Goal: Information Seeking & Learning: Learn about a topic

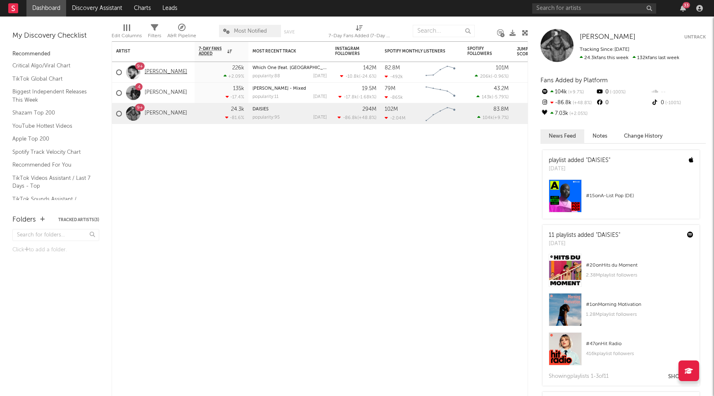
click at [150, 70] on link "[PERSON_NAME]" at bounding box center [166, 72] width 43 height 7
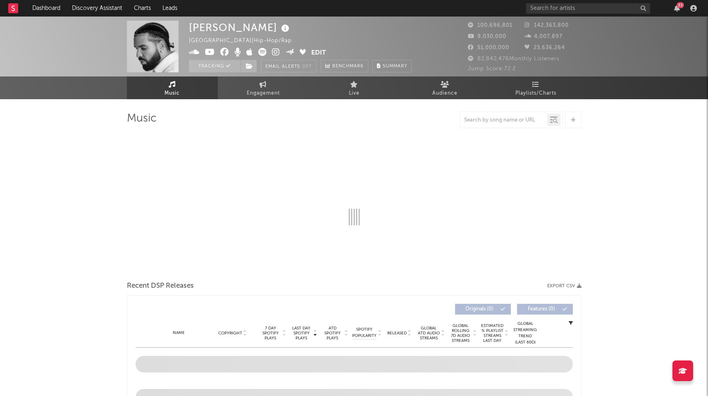
select select "6m"
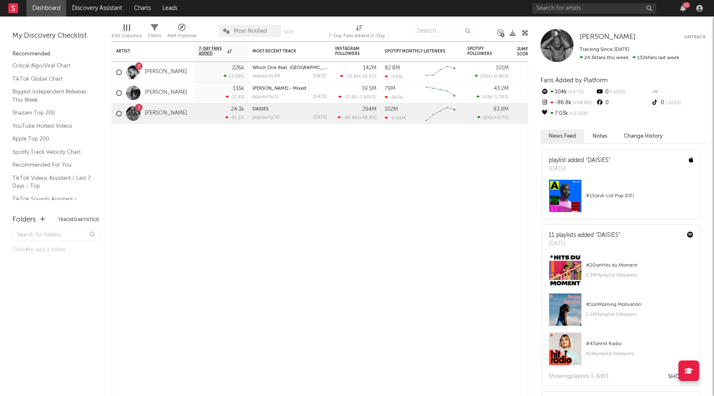
click at [561, 272] on div at bounding box center [565, 270] width 33 height 33
click at [61, 116] on link "Shazam Top 200" at bounding box center [51, 112] width 79 height 9
click at [574, 42] on div "[PERSON_NAME] Untrack Tracking Since: [DATE] 24.3k fans this week 132k fans las…" at bounding box center [623, 45] width 165 height 33
click at [560, 42] on div at bounding box center [557, 45] width 33 height 33
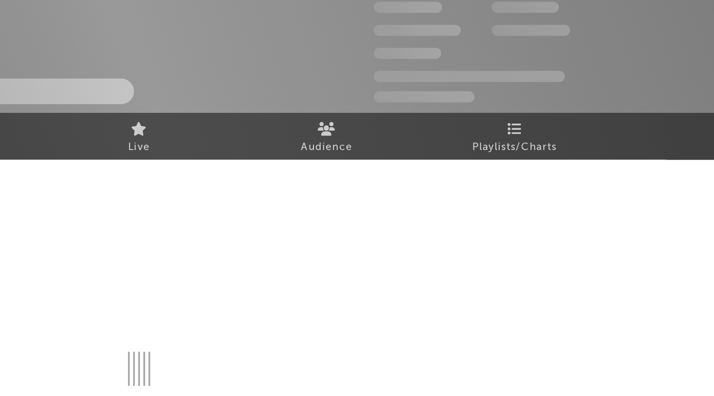
select select "6m"
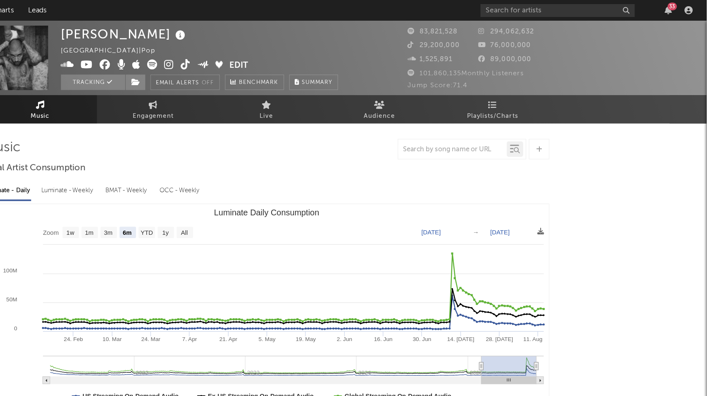
select select "6m"
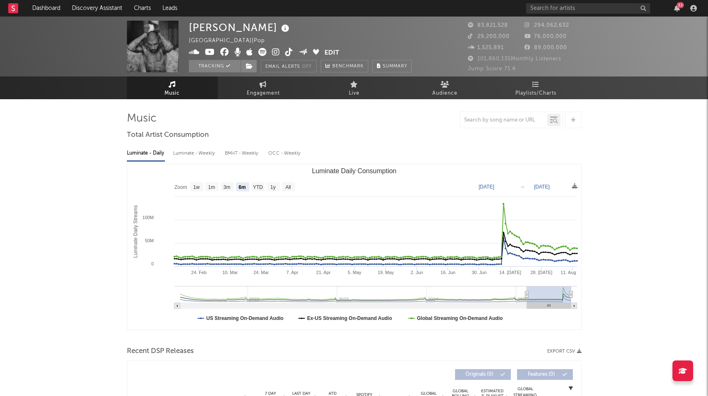
click at [158, 54] on img at bounding box center [153, 47] width 52 height 52
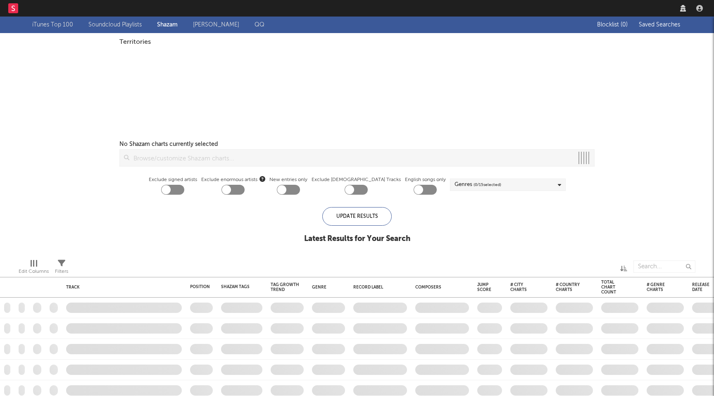
checkbox input "true"
